Goal: Task Accomplishment & Management: Manage account settings

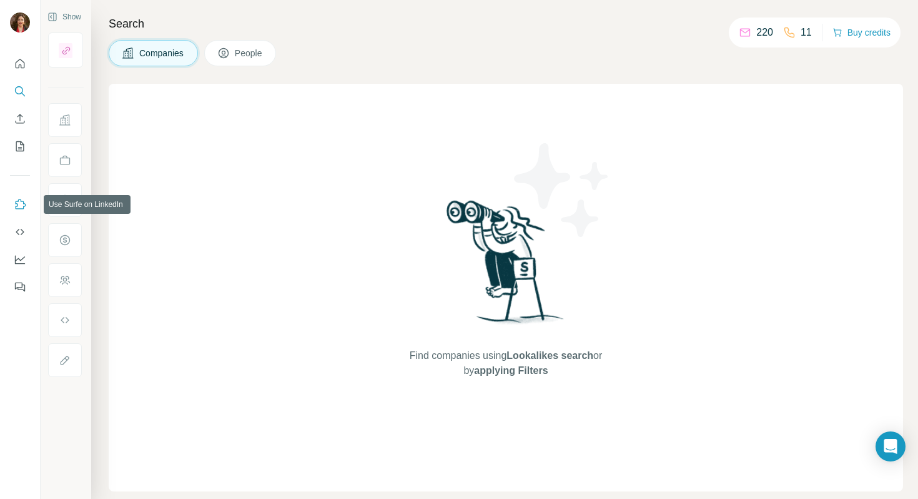
click at [22, 211] on button "Use Surfe on LinkedIn" at bounding box center [20, 204] width 20 height 22
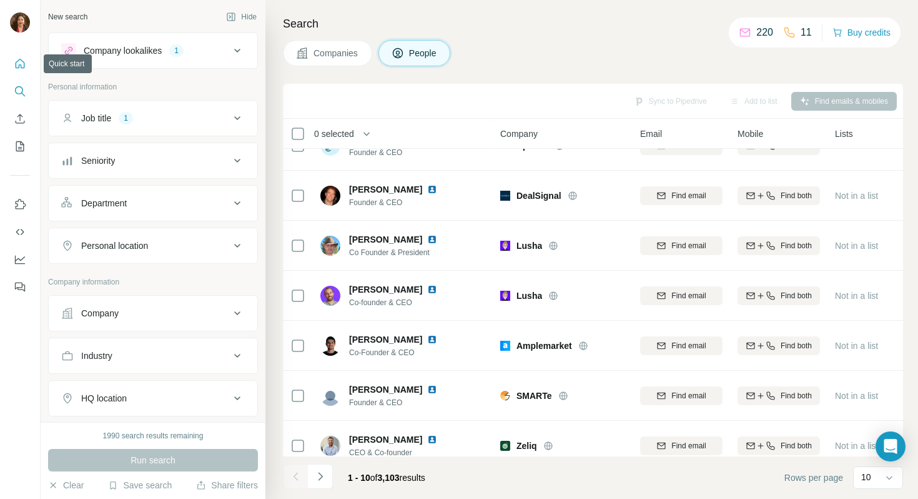
click at [19, 63] on icon "Quick start" at bounding box center [20, 63] width 12 height 12
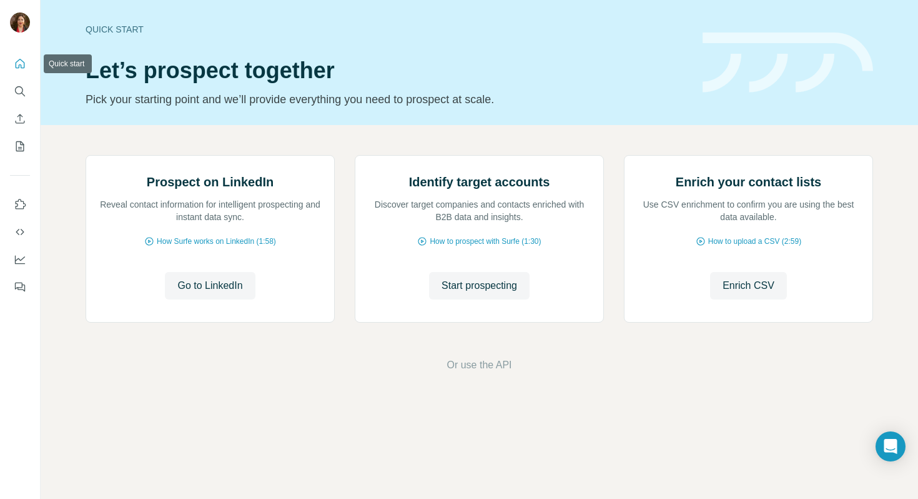
click at [19, 63] on icon "Quick start" at bounding box center [20, 63] width 12 height 12
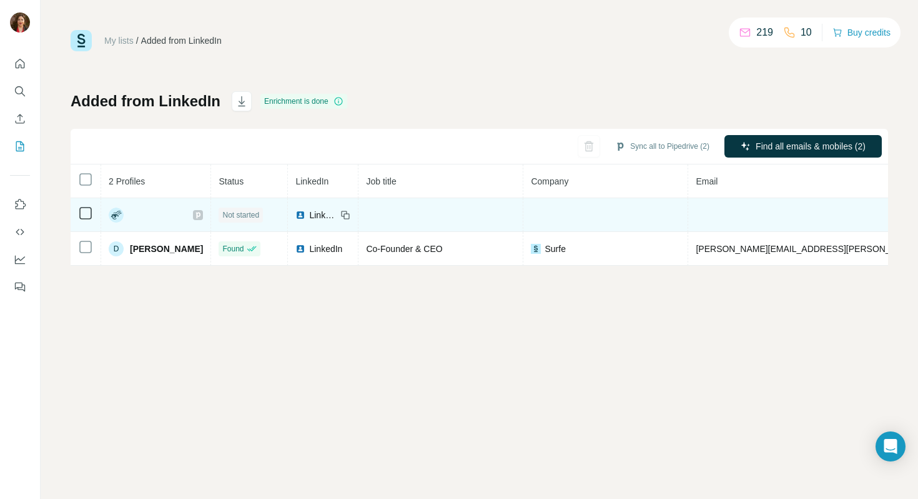
click at [296, 215] on img at bounding box center [301, 215] width 10 height 10
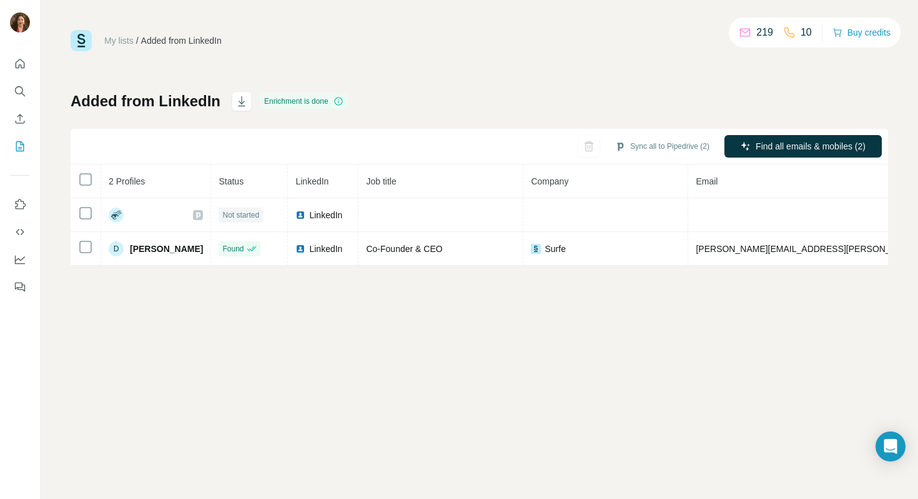
click at [84, 47] on img at bounding box center [81, 40] width 21 height 21
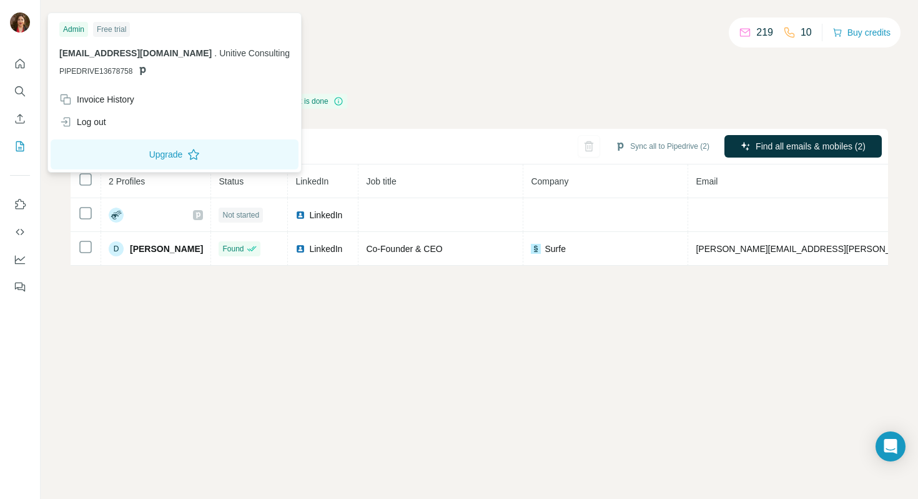
click at [104, 34] on div "Free trial" at bounding box center [111, 29] width 37 height 15
click at [102, 104] on div "Invoice History" at bounding box center [96, 99] width 75 height 12
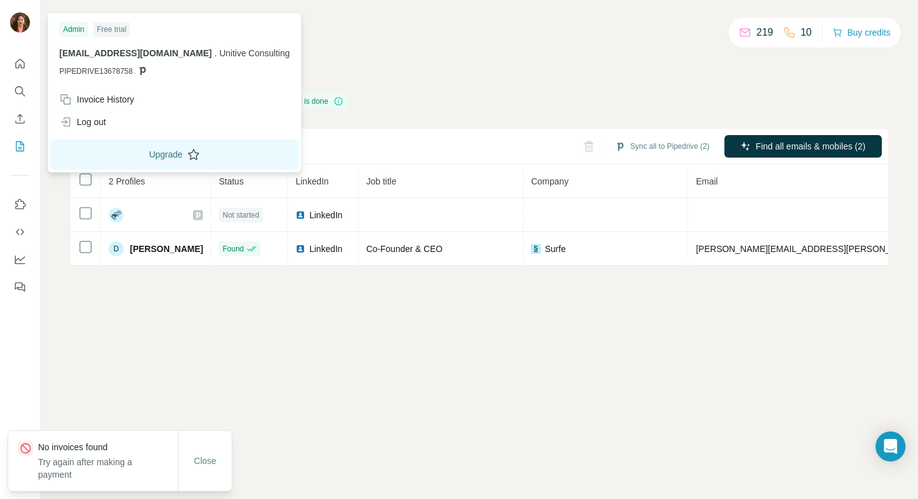
click at [109, 157] on button "Upgrade" at bounding box center [175, 154] width 248 height 30
